Goal: Task Accomplishment & Management: Use online tool/utility

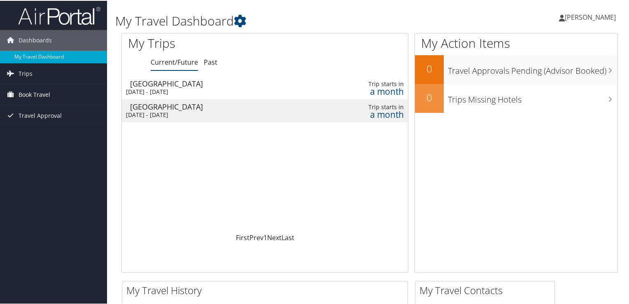
click at [39, 94] on span "Book Travel" at bounding box center [35, 94] width 32 height 21
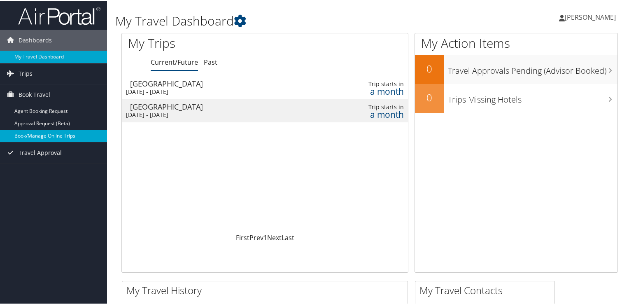
click at [27, 134] on link "Book/Manage Online Trips" at bounding box center [53, 135] width 107 height 12
